Goal: Task Accomplishment & Management: Use online tool/utility

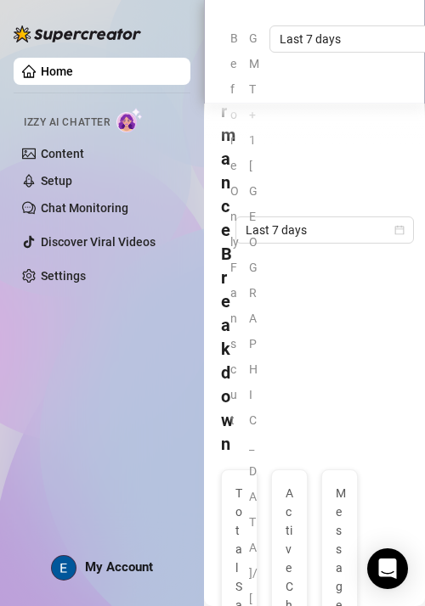
scroll to position [266, 0]
